Goal: Information Seeking & Learning: Find contact information

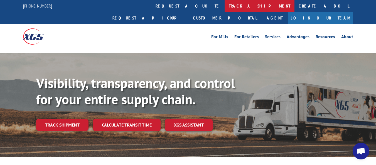
click at [225, 6] on link "track a shipment" at bounding box center [260, 6] width 70 height 12
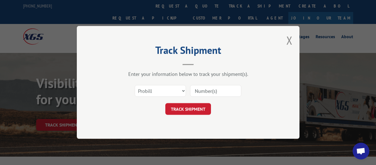
click at [229, 87] on input at bounding box center [215, 91] width 51 height 12
type input "17271643"
click button "TRACK SHIPMENT" at bounding box center [188, 109] width 46 height 12
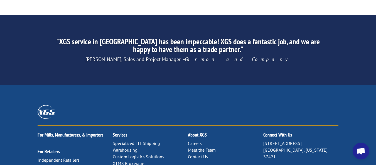
scroll to position [935, 0]
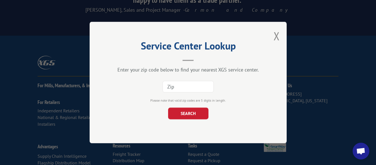
click at [196, 90] on input at bounding box center [188, 87] width 51 height 12
type input "6"
type input "85040"
click button "SEARCH" at bounding box center [188, 113] width 40 height 12
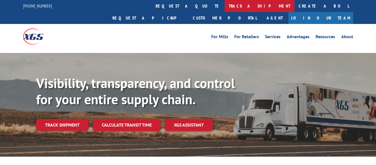
click at [225, 6] on link "track a shipment" at bounding box center [260, 6] width 70 height 12
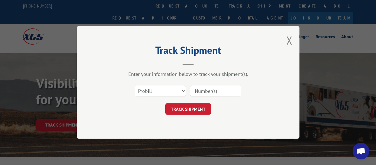
click at [215, 93] on input at bounding box center [215, 91] width 51 height 12
type input "17233725"
click button "TRACK SHIPMENT" at bounding box center [188, 109] width 46 height 12
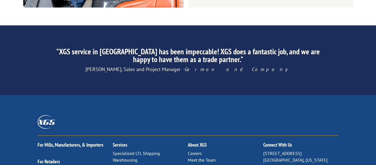
scroll to position [935, 0]
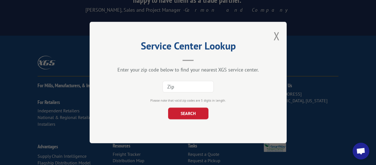
click at [210, 90] on input at bounding box center [188, 87] width 51 height 12
type input "33578"
click button "SEARCH" at bounding box center [188, 113] width 40 height 12
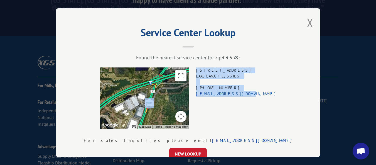
drag, startPoint x: 255, startPoint y: 91, endPoint x: 203, endPoint y: 93, distance: 52.4
click at [203, 93] on div "← Move left → Move right ↑ Move up ↓ Move down + Zoom in - Zoom out Home Jump l…" at bounding box center [188, 97] width 209 height 61
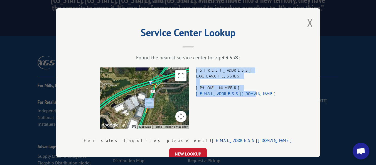
click at [236, 106] on div "7270 BRIDGEWATER CENTER DR LAKELAND , FL , 33805 (407) 292-3932 xgslakeland@xgs…" at bounding box center [236, 97] width 80 height 61
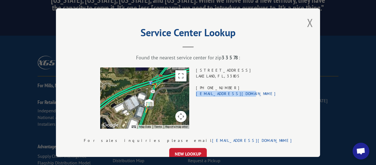
drag, startPoint x: 234, startPoint y: 93, endPoint x: 205, endPoint y: 95, distance: 28.5
click at [205, 95] on div "← Move left → Move right ↑ Move up ↓ Move down + Zoom in - Zoom out Home Jump l…" at bounding box center [188, 97] width 209 height 61
copy link "xgslakeland@xgsi.com"
